Goal: Task Accomplishment & Management: Use online tool/utility

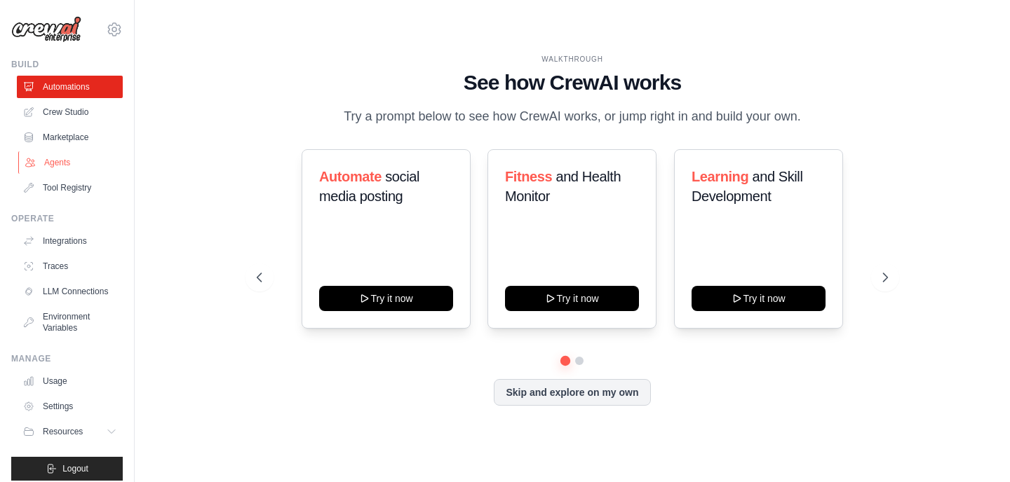
click at [69, 162] on link "Agents" at bounding box center [71, 162] width 106 height 22
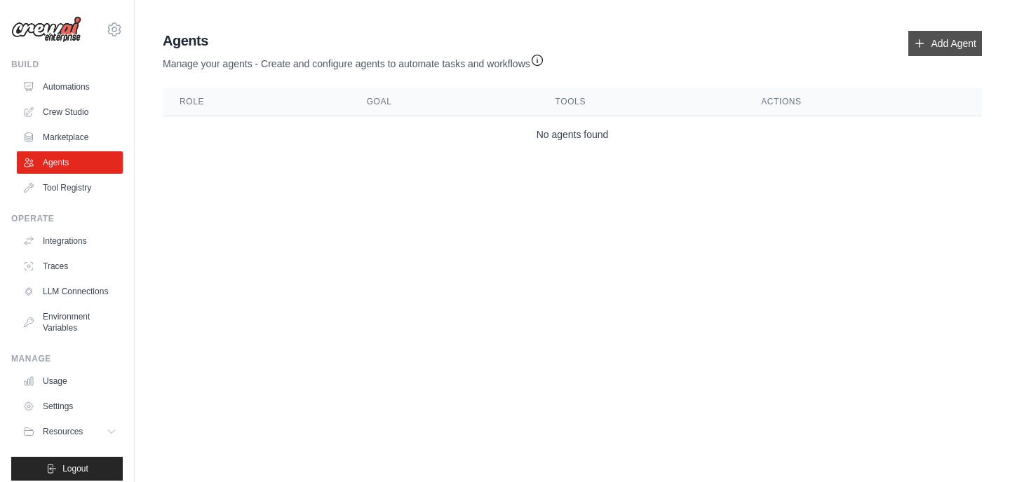
click at [921, 50] on link "Add Agent" at bounding box center [945, 43] width 74 height 25
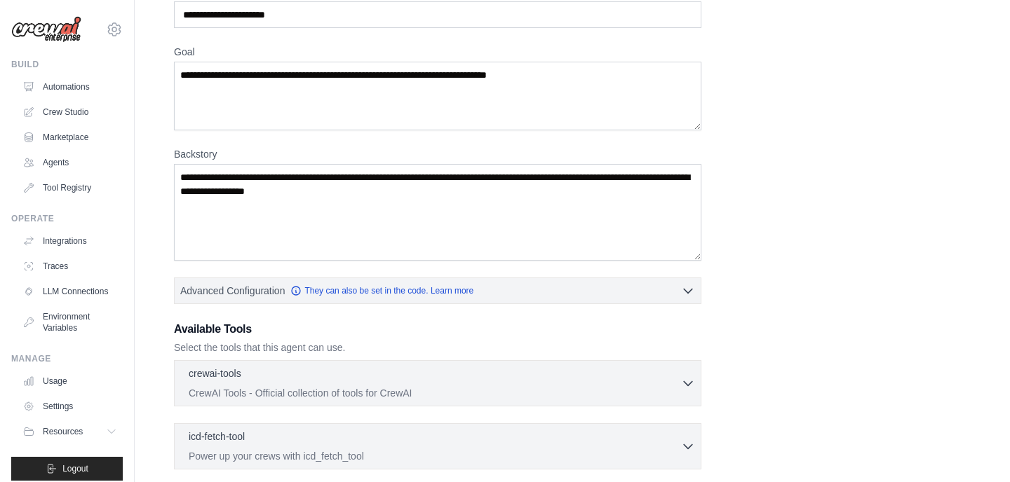
scroll to position [43, 0]
